Goal: Check status: Check status

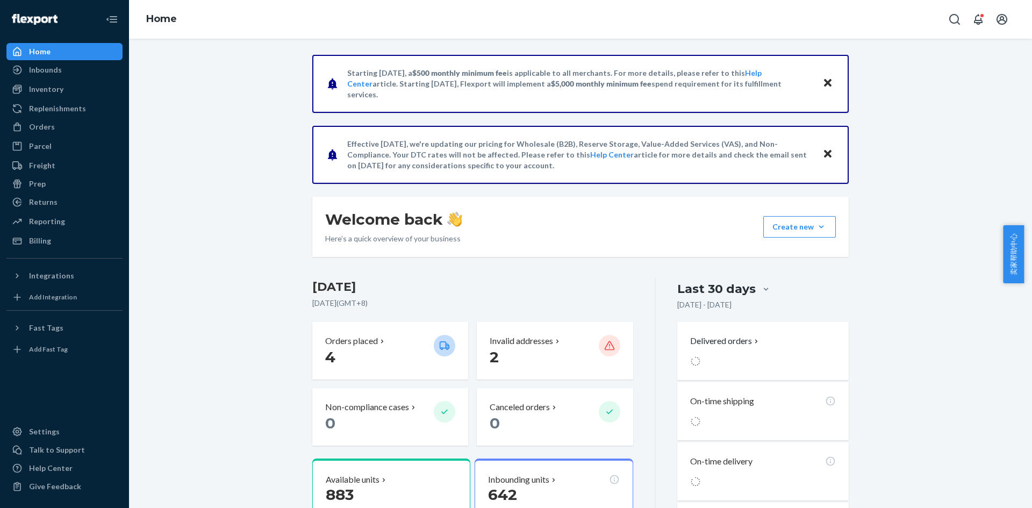
click at [268, 234] on div "Starting [DATE], a $500 monthly minimum fee is applicable to all merchants. For…" at bounding box center [580, 414] width 887 height 718
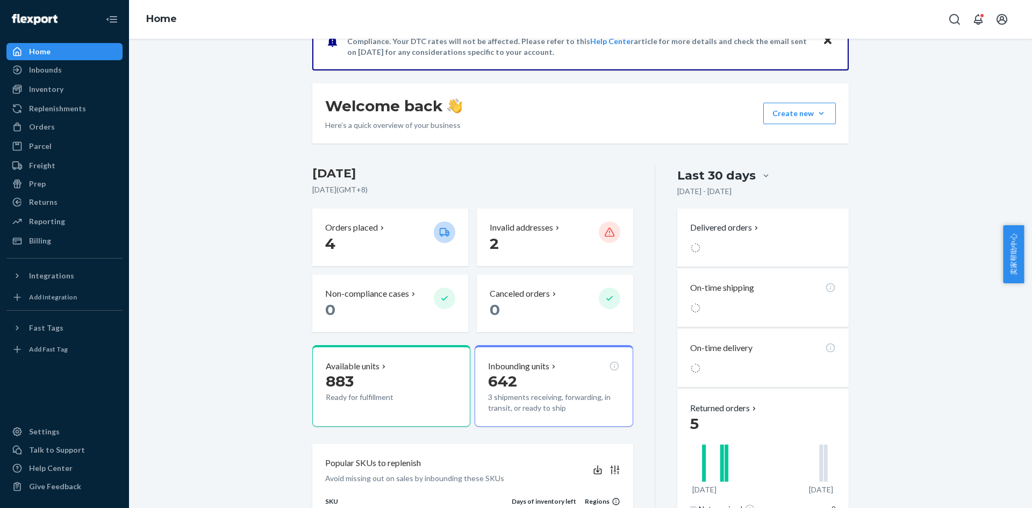
scroll to position [215, 0]
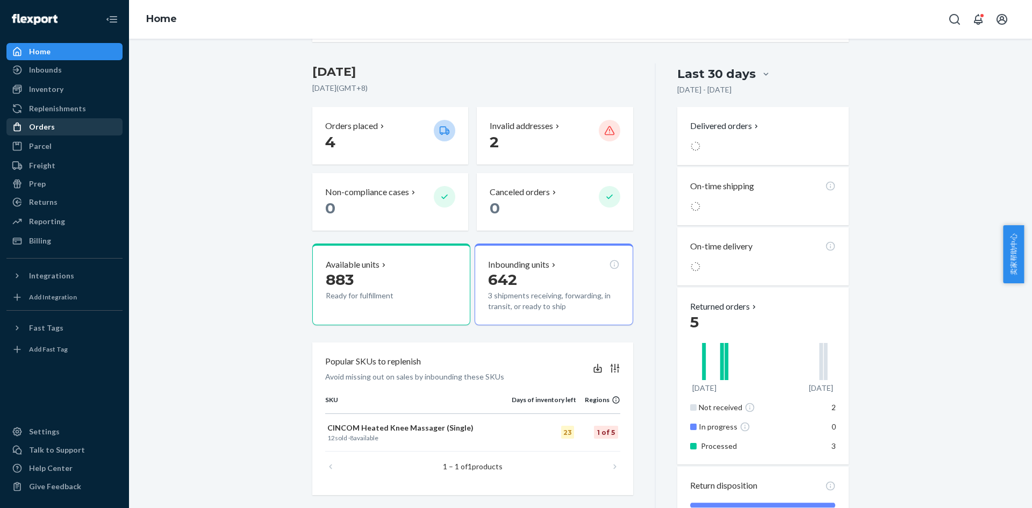
click at [64, 121] on div "Orders" at bounding box center [65, 126] width 114 height 15
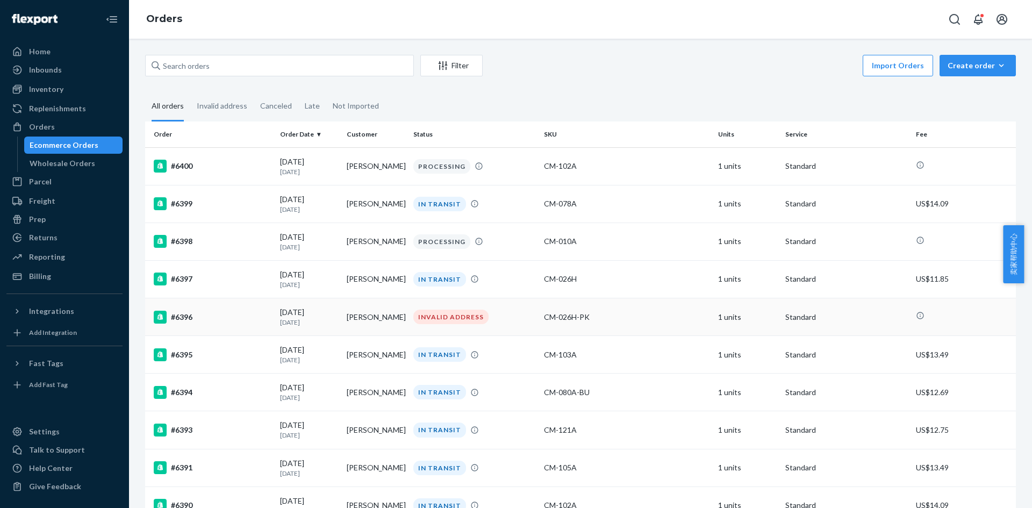
click at [182, 321] on div "#6396" at bounding box center [213, 317] width 118 height 13
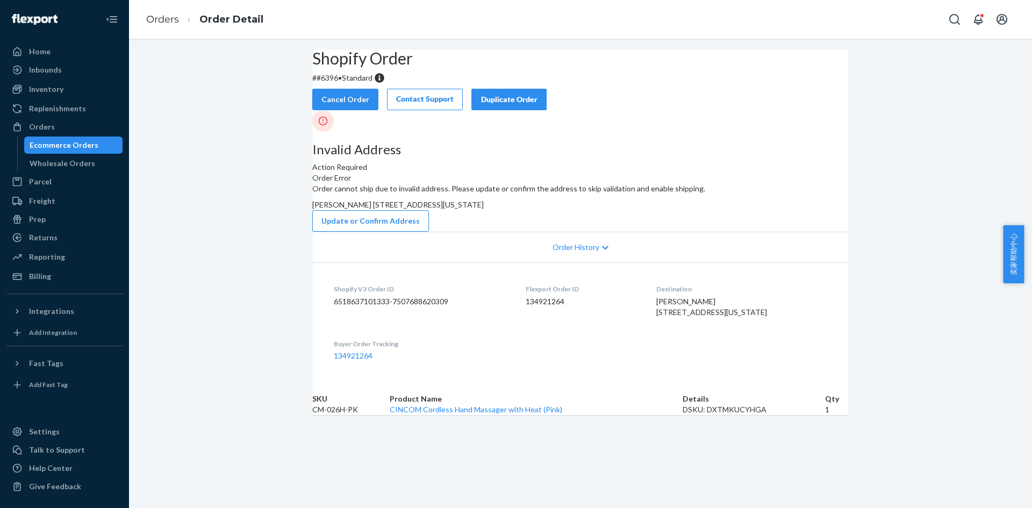
drag, startPoint x: 567, startPoint y: 238, endPoint x: 607, endPoint y: 248, distance: 41.4
click at [484, 209] on span "[PERSON_NAME] [STREET_ADDRESS][US_STATE]" at bounding box center [397, 204] width 171 height 9
drag, startPoint x: 588, startPoint y: 245, endPoint x: 589, endPoint y: 250, distance: 5.5
click at [484, 209] on span "[PERSON_NAME] [STREET_ADDRESS][US_STATE]" at bounding box center [397, 204] width 171 height 9
click at [171, 23] on link "Orders" at bounding box center [162, 19] width 33 height 12
